Goal: Share content: Share content

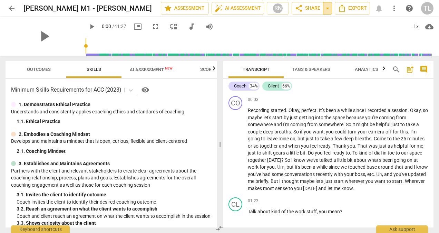
click at [326, 11] on span "arrow_drop_down" at bounding box center [327, 8] width 8 height 8
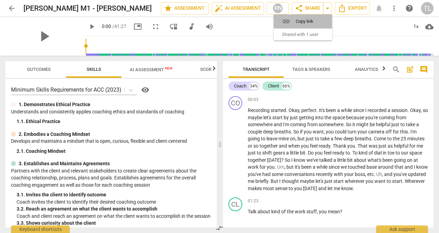
click at [300, 18] on span "Copy link" at bounding box center [307, 21] width 22 height 7
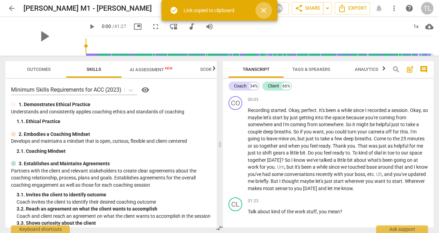
click at [266, 7] on span "close" at bounding box center [264, 10] width 8 height 8
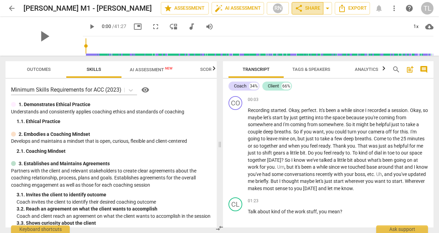
click at [303, 10] on span "share" at bounding box center [299, 8] width 8 height 8
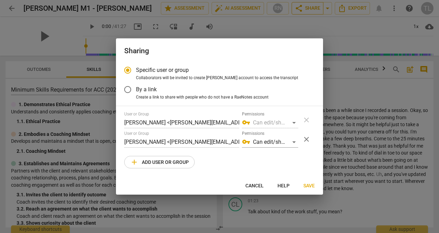
radio input "false"
click at [146, 91] on span "By a link" at bounding box center [146, 89] width 21 height 8
click at [136, 91] on input "By a link" at bounding box center [127, 89] width 17 height 17
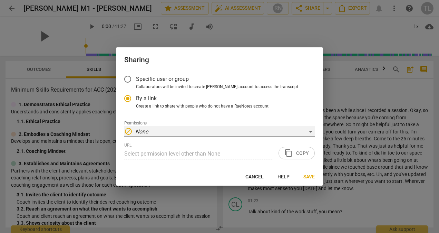
click at [311, 132] on div "block None" at bounding box center [219, 131] width 190 height 11
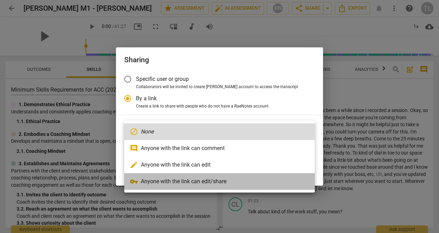
click at [236, 179] on li "vpn_key Anyone with the link can edit/share" at bounding box center [219, 181] width 190 height 17
radio input "false"
type input "[URL][DOMAIN_NAME]"
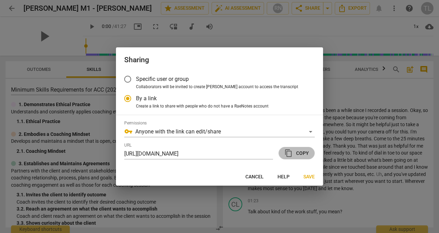
click at [299, 151] on span "content_copy Copy" at bounding box center [296, 153] width 25 height 8
